Goal: Find contact information: Find contact information

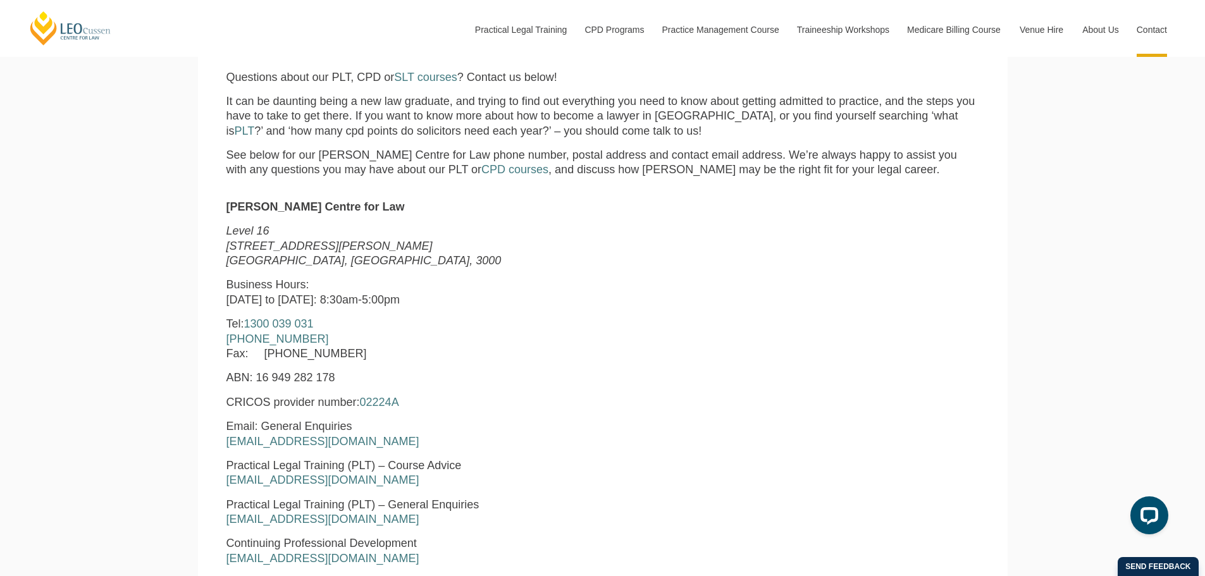
scroll to position [464, 0]
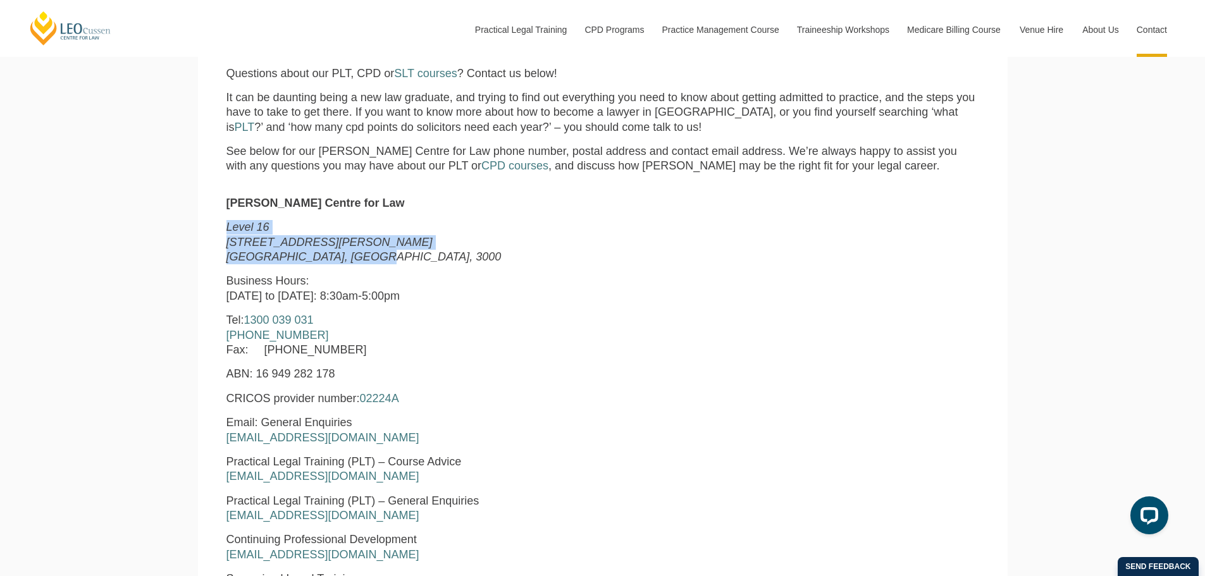
drag, startPoint x: 350, startPoint y: 259, endPoint x: 215, endPoint y: 234, distance: 137.6
click at [215, 234] on section "Leo Cussen Centre for Law Level 16 15 William Street Melbourne, Victoria, 3000 …" at bounding box center [603, 451] width 810 height 536
